Goal: Transaction & Acquisition: Book appointment/travel/reservation

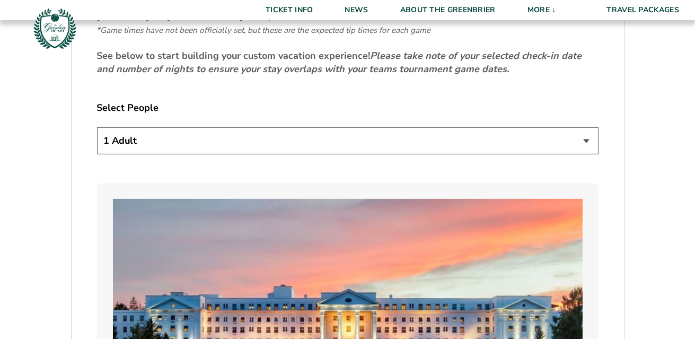
scroll to position [583, 0]
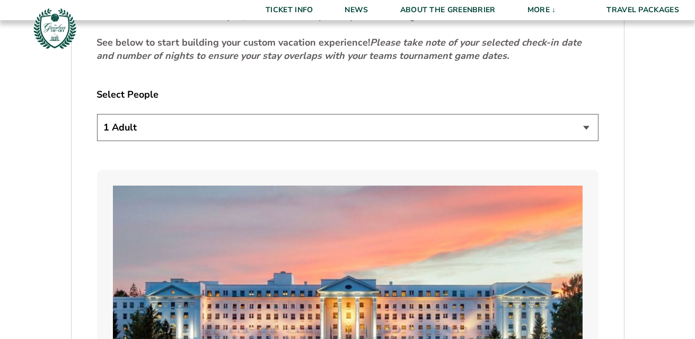
click at [584, 127] on select "1 Adult 2 Adults 3 Adults 4 Adults 2 Adults + 1 Child 2 Adults + 2 Children 2 A…" at bounding box center [347, 127] width 501 height 27
select select "2 Adults"
click at [97, 114] on select "1 Adult 2 Adults 3 Adults 4 Adults 2 Adults + 1 Child 2 Adults + 2 Children 2 A…" at bounding box center [347, 127] width 501 height 27
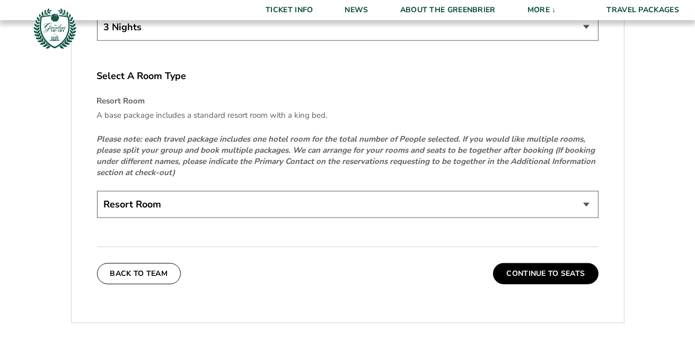
scroll to position [1590, 0]
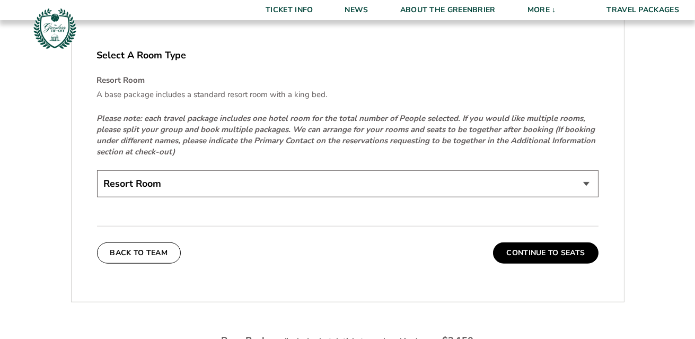
click at [587, 180] on select "Resort Room" at bounding box center [347, 183] width 501 height 27
click at [586, 181] on select "Resort Room" at bounding box center [347, 183] width 501 height 27
click at [554, 251] on button "Continue To Seats" at bounding box center [545, 252] width 105 height 21
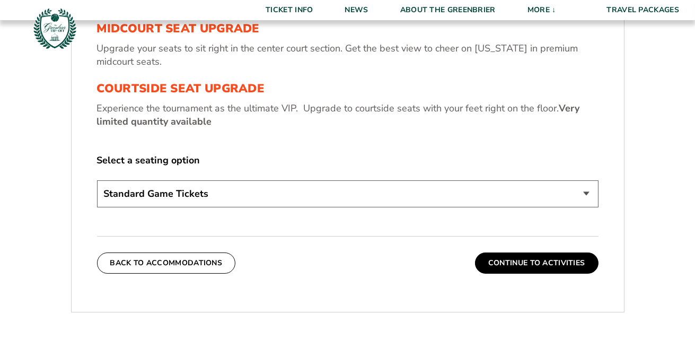
scroll to position [478, 0]
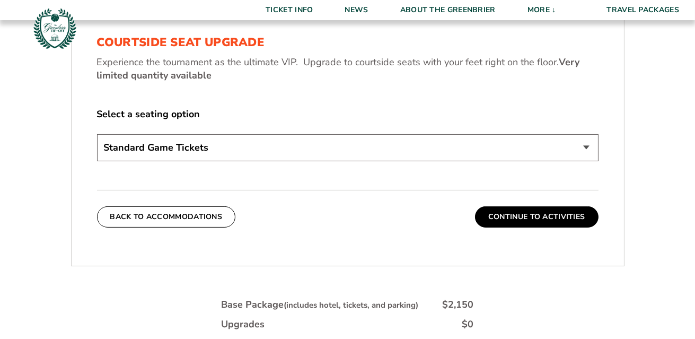
click at [586, 147] on select "Standard Game Tickets Midcourt Seat Upgrade (+$130 per person) Courtside Seat U…" at bounding box center [347, 147] width 501 height 27
select select "Midcourt Seat Upgrade"
click at [97, 134] on select "Standard Game Tickets Midcourt Seat Upgrade (+$130 per person) Courtside Seat U…" at bounding box center [347, 147] width 501 height 27
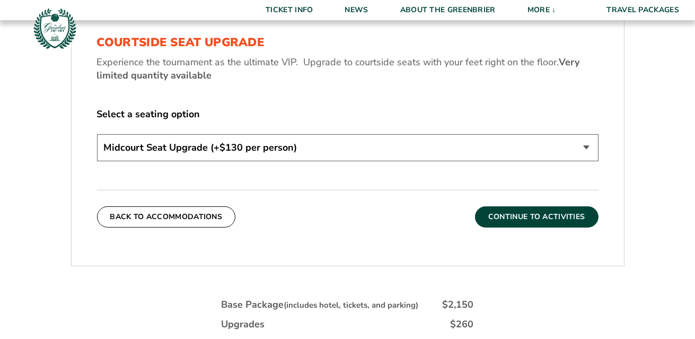
click at [554, 220] on button "Continue To Activities" at bounding box center [537, 216] width 124 height 21
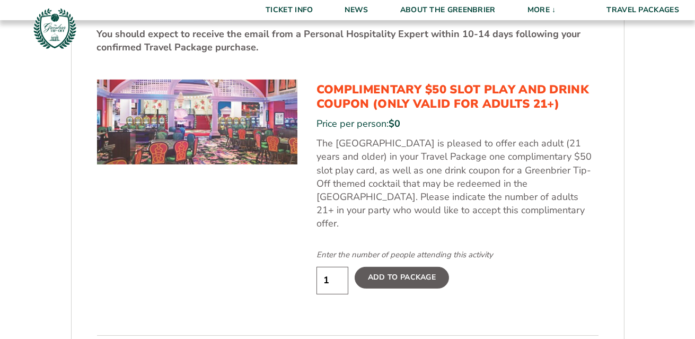
scroll to position [531, 0]
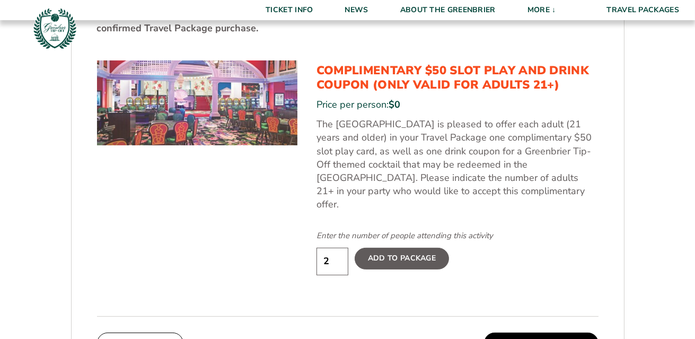
type input "2"
click at [337, 248] on input "2" at bounding box center [332, 261] width 32 height 27
click at [417, 248] on label "Add To Package" at bounding box center [402, 258] width 94 height 21
click at [0, 0] on input "Add To Package" at bounding box center [0, 0] width 0 height 0
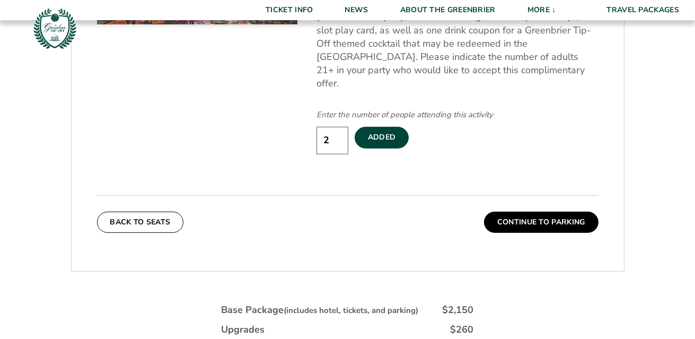
scroll to position [690, 0]
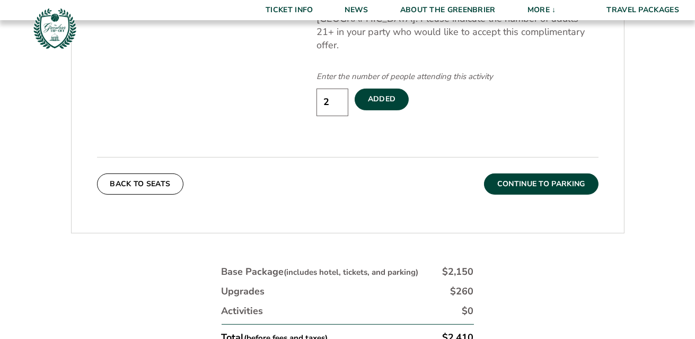
click at [549, 173] on button "Continue To Parking" at bounding box center [541, 183] width 114 height 21
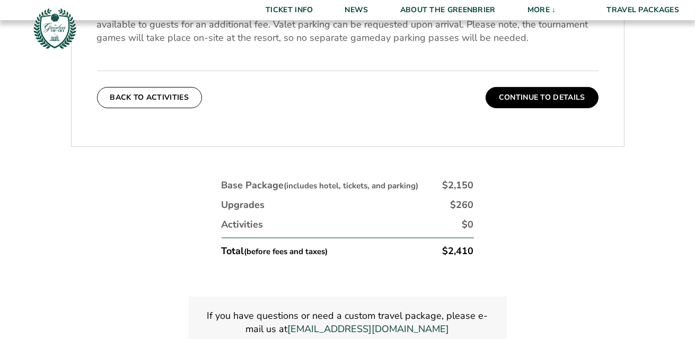
scroll to position [372, 0]
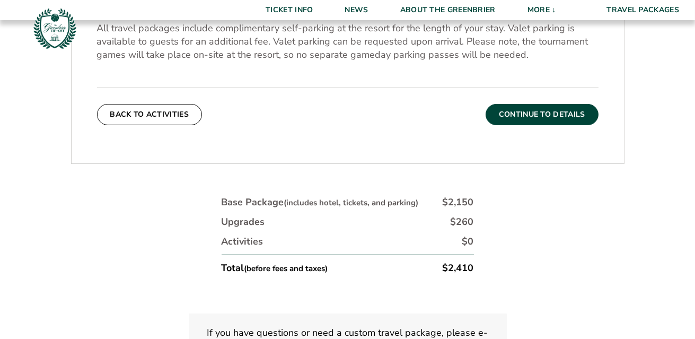
click at [538, 115] on button "Continue To Details" at bounding box center [542, 114] width 113 height 21
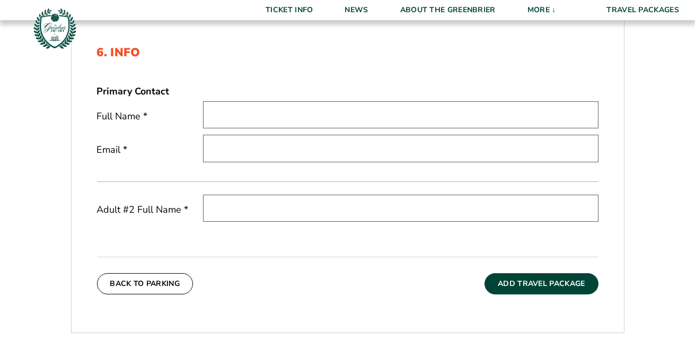
scroll to position [0, 0]
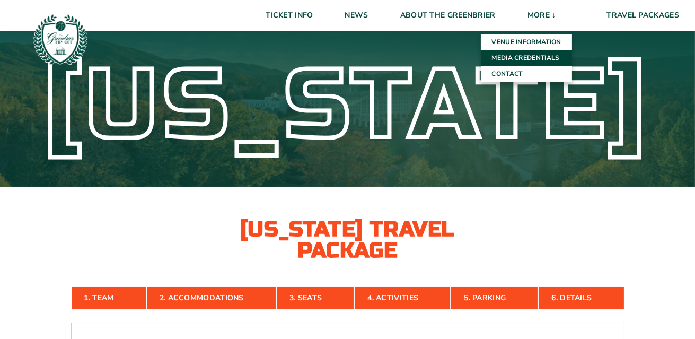
click at [539, 55] on link "Media Credentials" at bounding box center [526, 58] width 91 height 16
